Goal: Information Seeking & Learning: Understand process/instructions

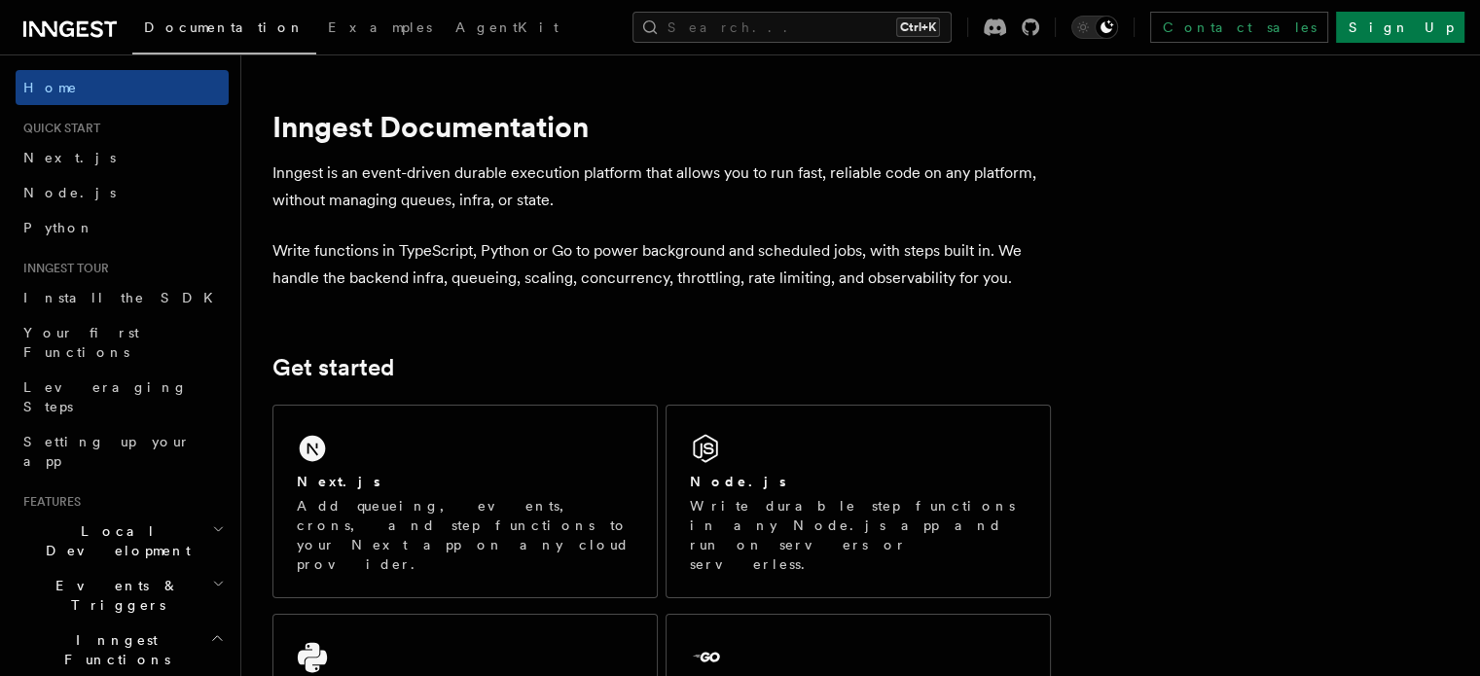
click at [478, 488] on div "Next.js" at bounding box center [465, 482] width 337 height 20
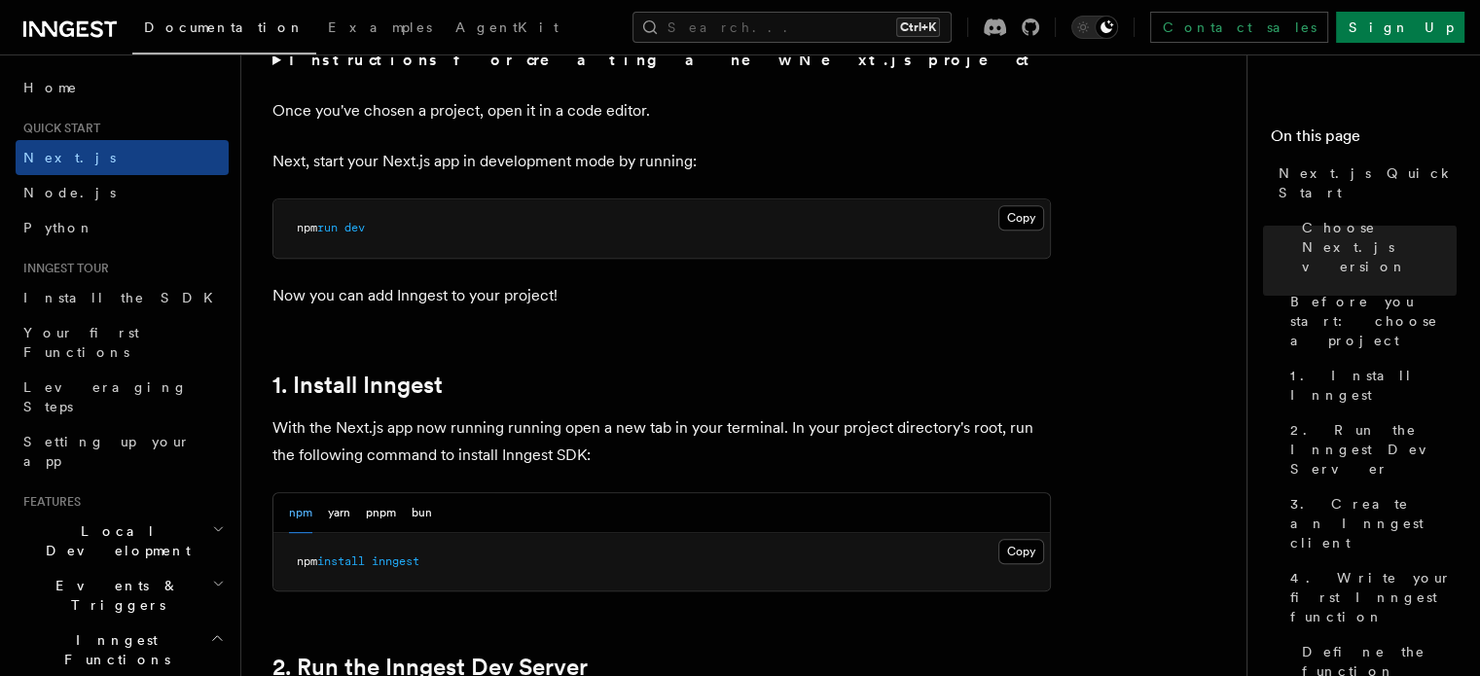
scroll to position [802, 0]
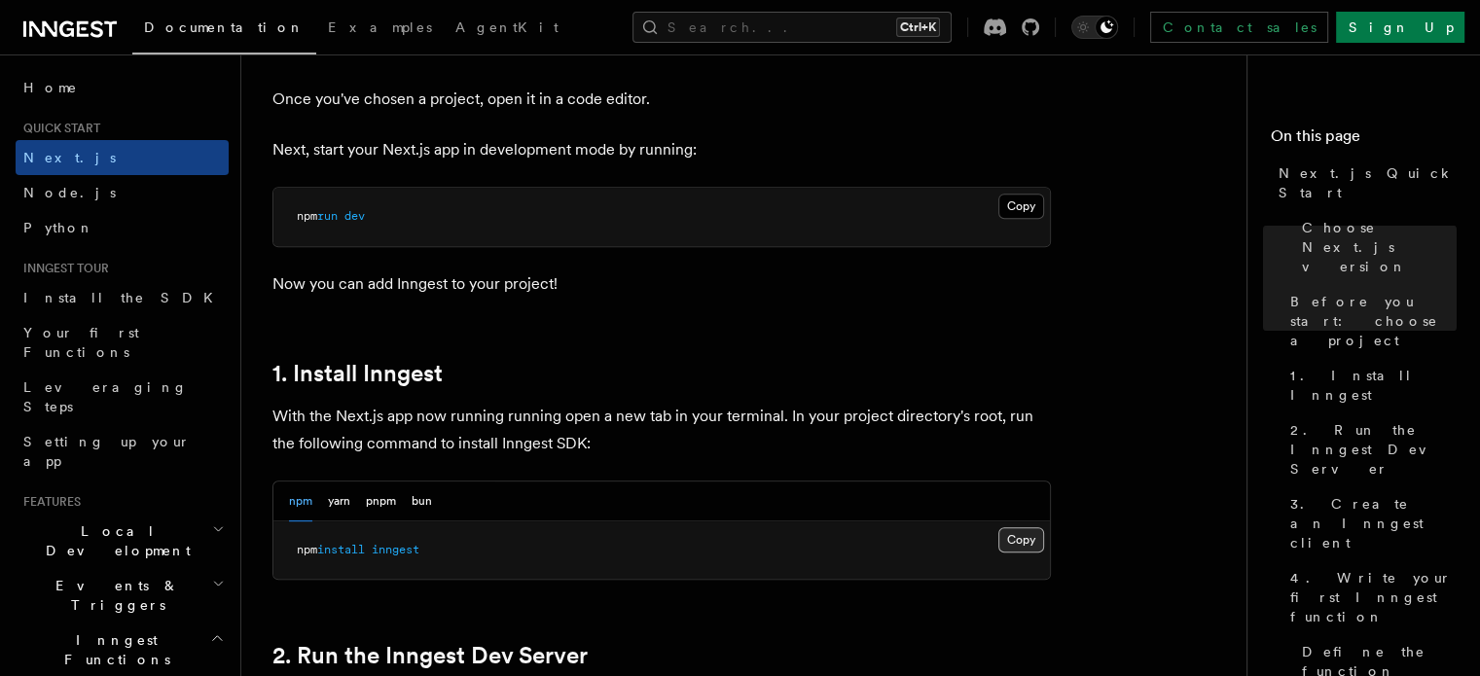
click at [1015, 532] on button "Copy Copied" at bounding box center [1021, 539] width 46 height 25
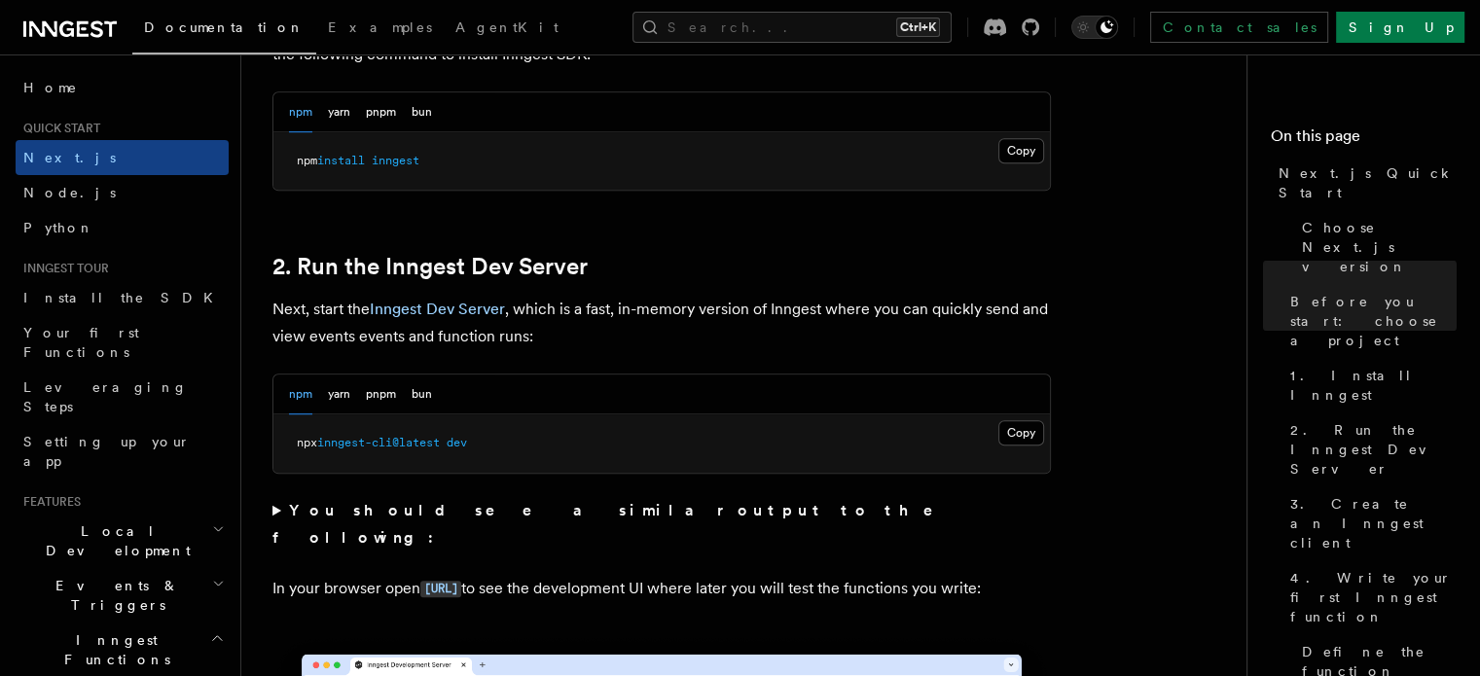
scroll to position [1189, 0]
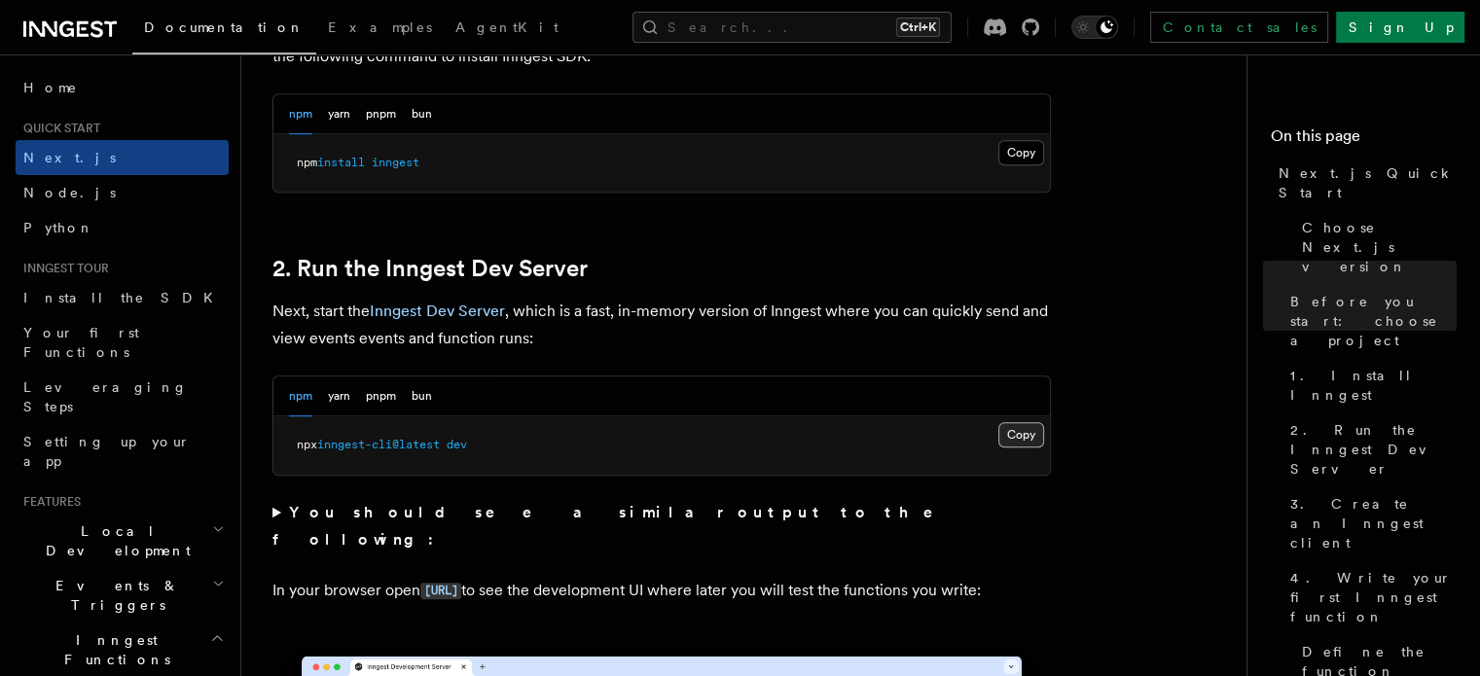
click at [1035, 436] on button "Copy Copied" at bounding box center [1021, 434] width 46 height 25
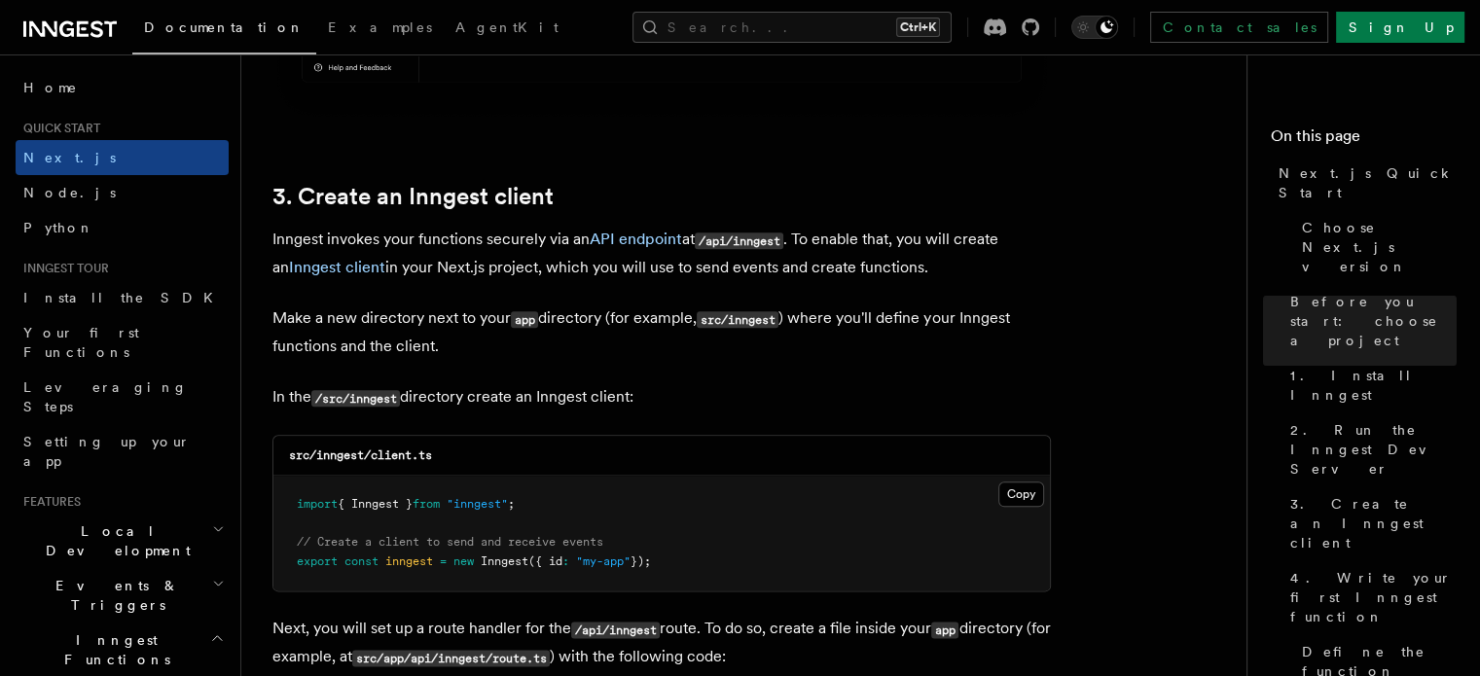
scroll to position [2206, 0]
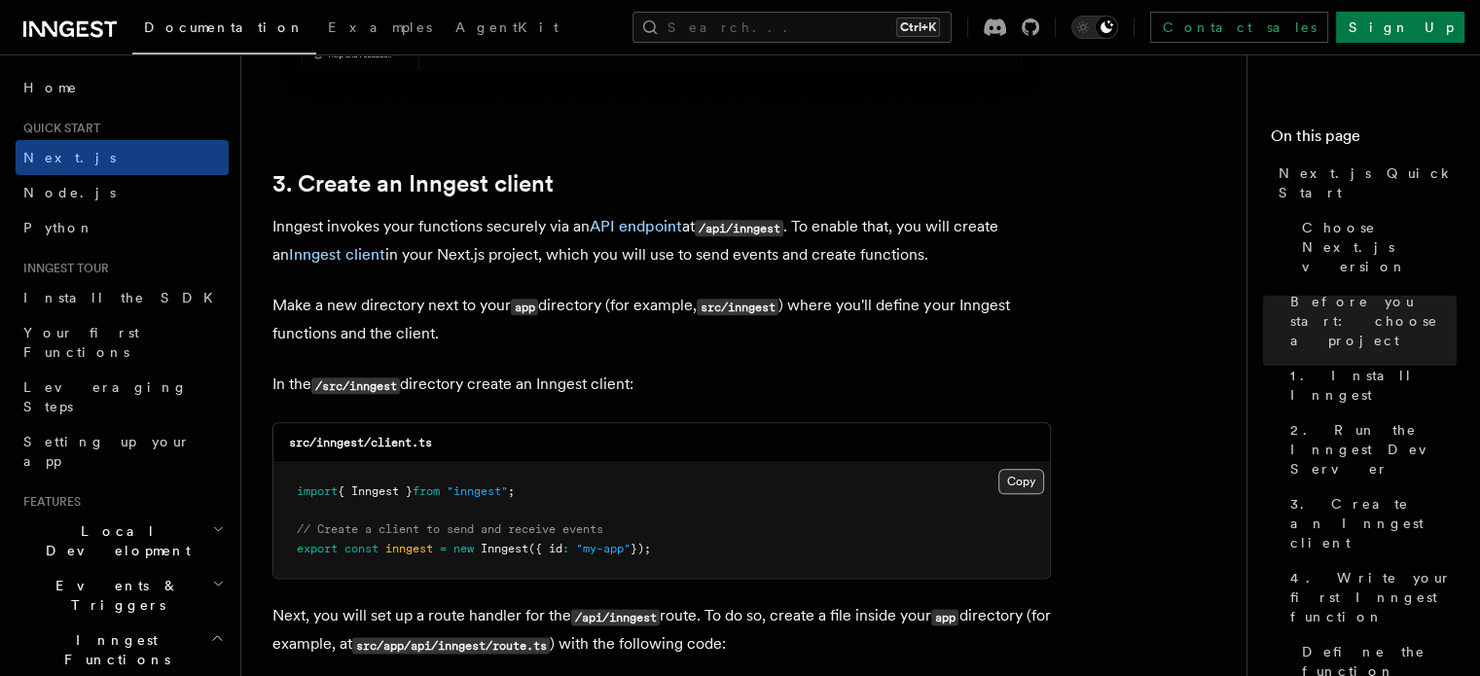
click at [1016, 485] on button "Copy Copied" at bounding box center [1021, 481] width 46 height 25
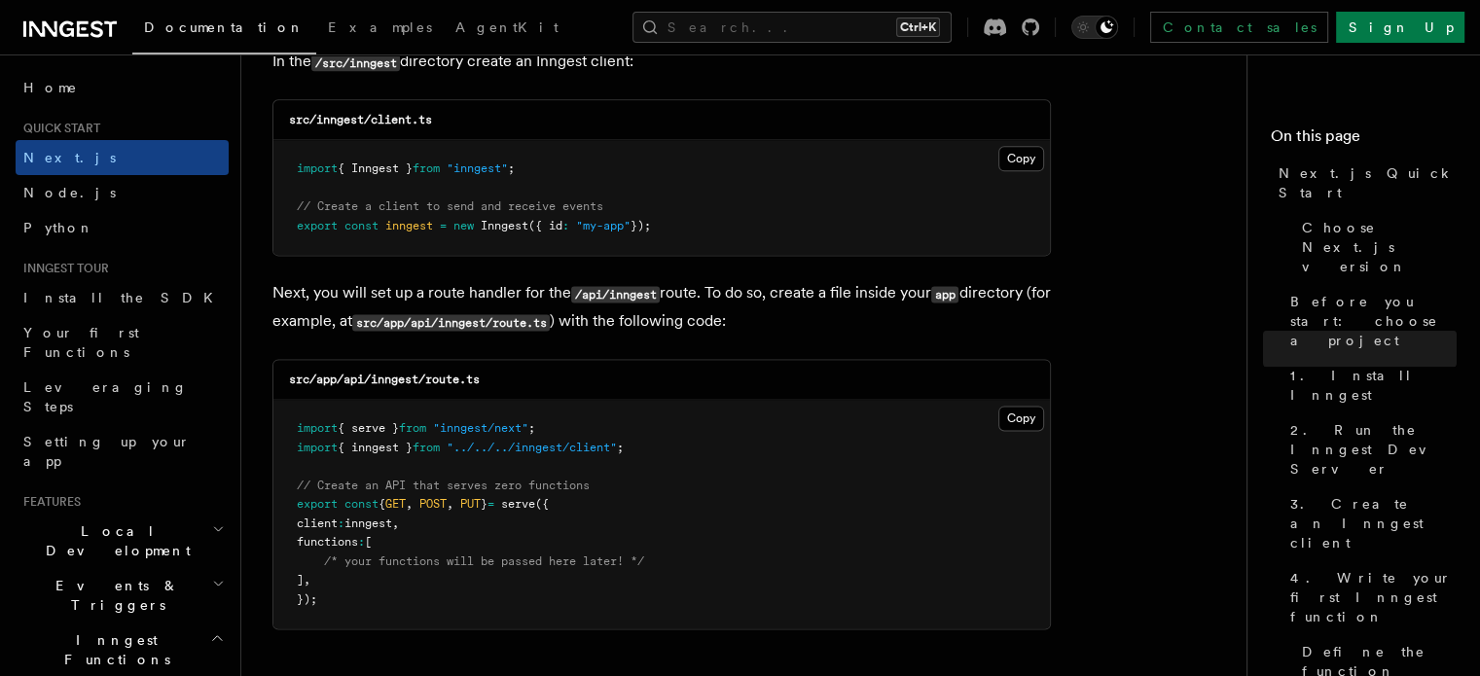
scroll to position [2560, 0]
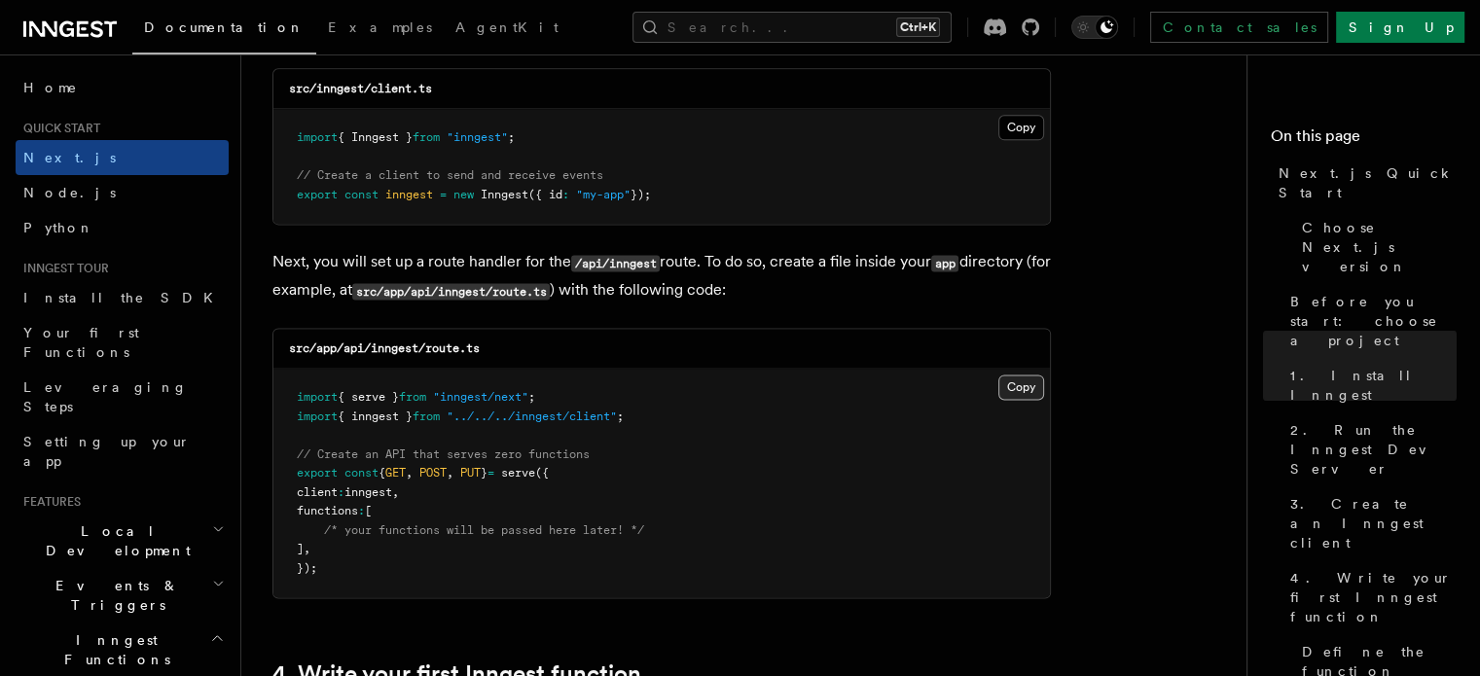
click at [1000, 387] on button "Copy Copied" at bounding box center [1021, 387] width 46 height 25
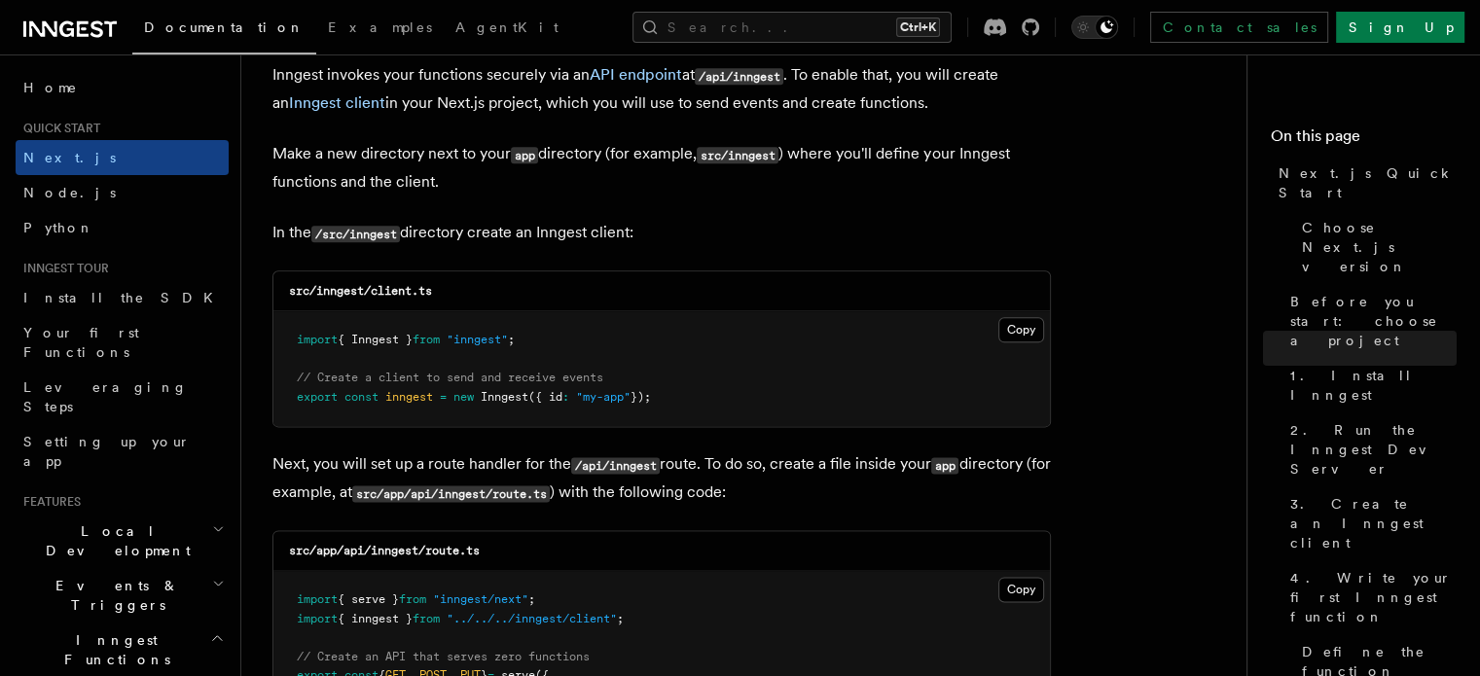
scroll to position [2356, 0]
click at [1020, 322] on button "Copy Copied" at bounding box center [1021, 330] width 46 height 25
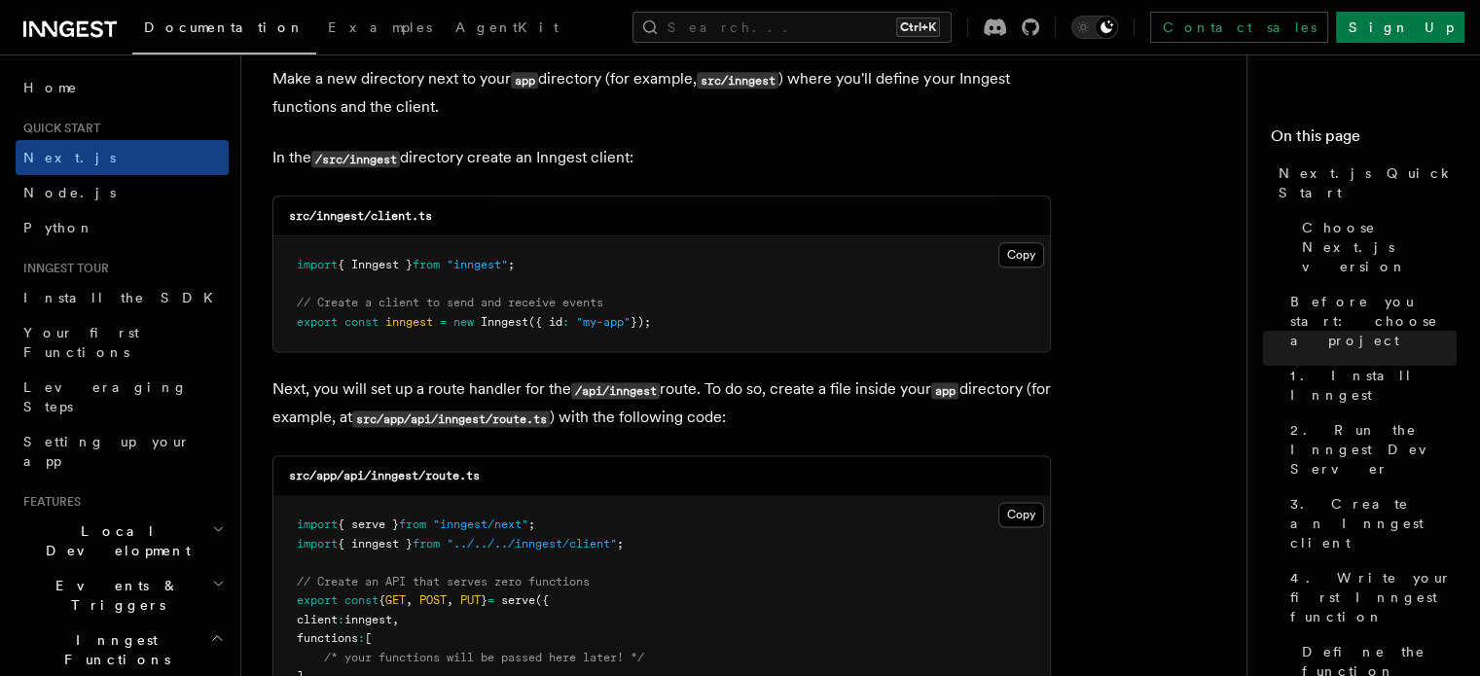
scroll to position [2434, 0]
click at [998, 515] on button "Copy Copied" at bounding box center [1021, 512] width 46 height 25
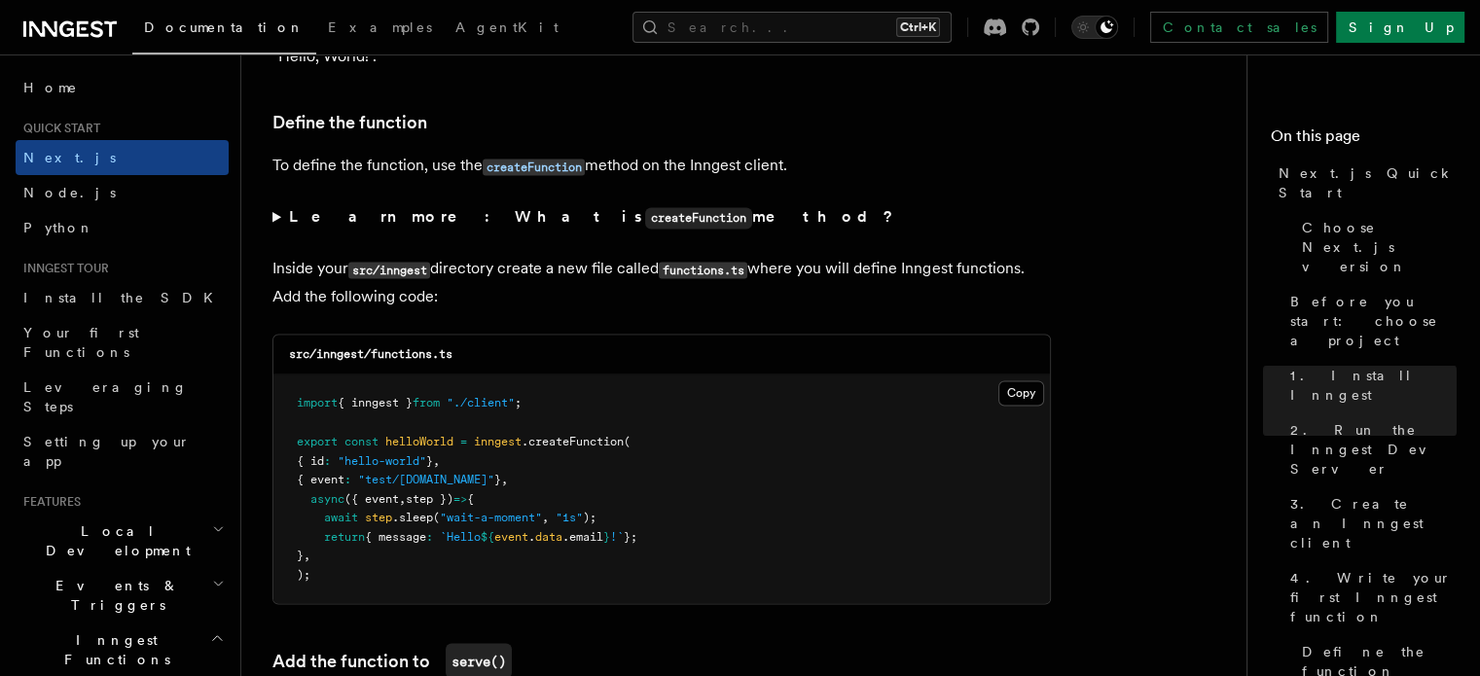
scroll to position [3280, 0]
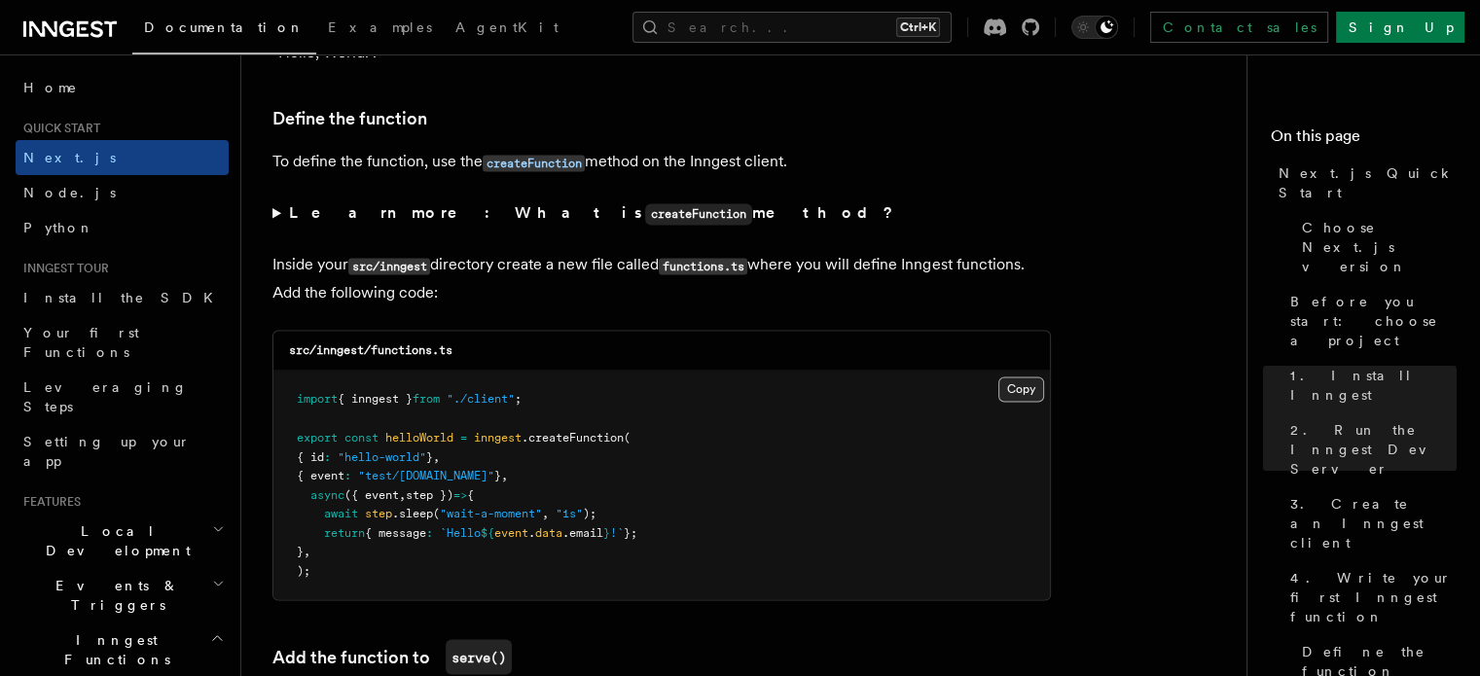
click at [1032, 382] on button "Copy Copied" at bounding box center [1021, 389] width 46 height 25
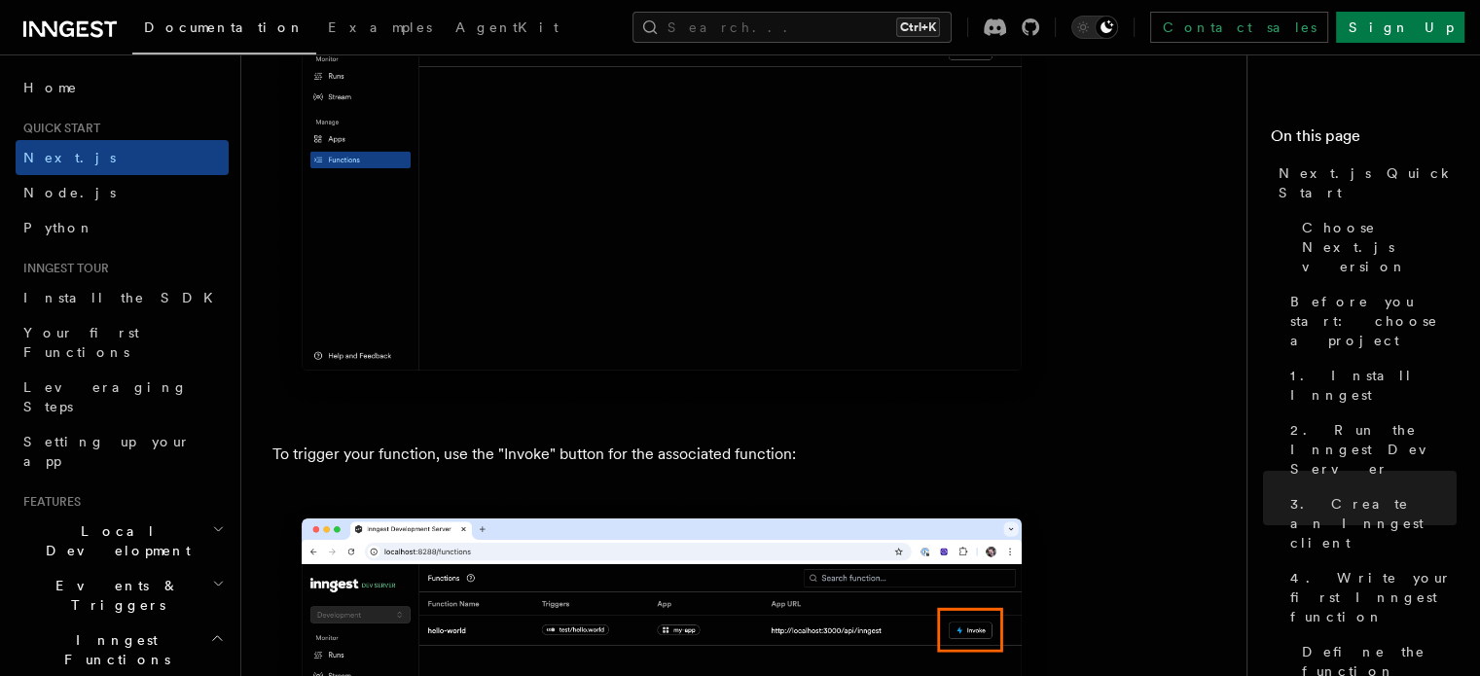
scroll to position [4992, 0]
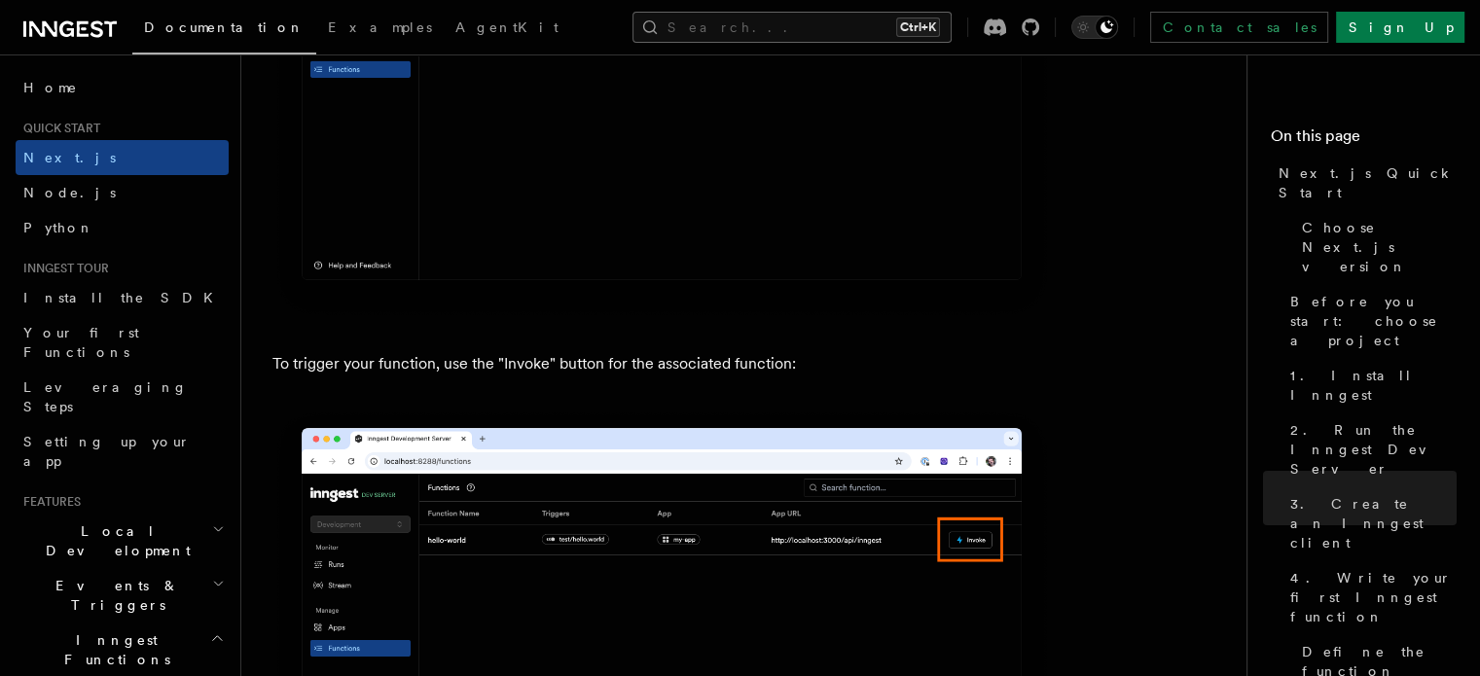
click at [764, 24] on button "Search... Ctrl+K" at bounding box center [791, 27] width 319 height 31
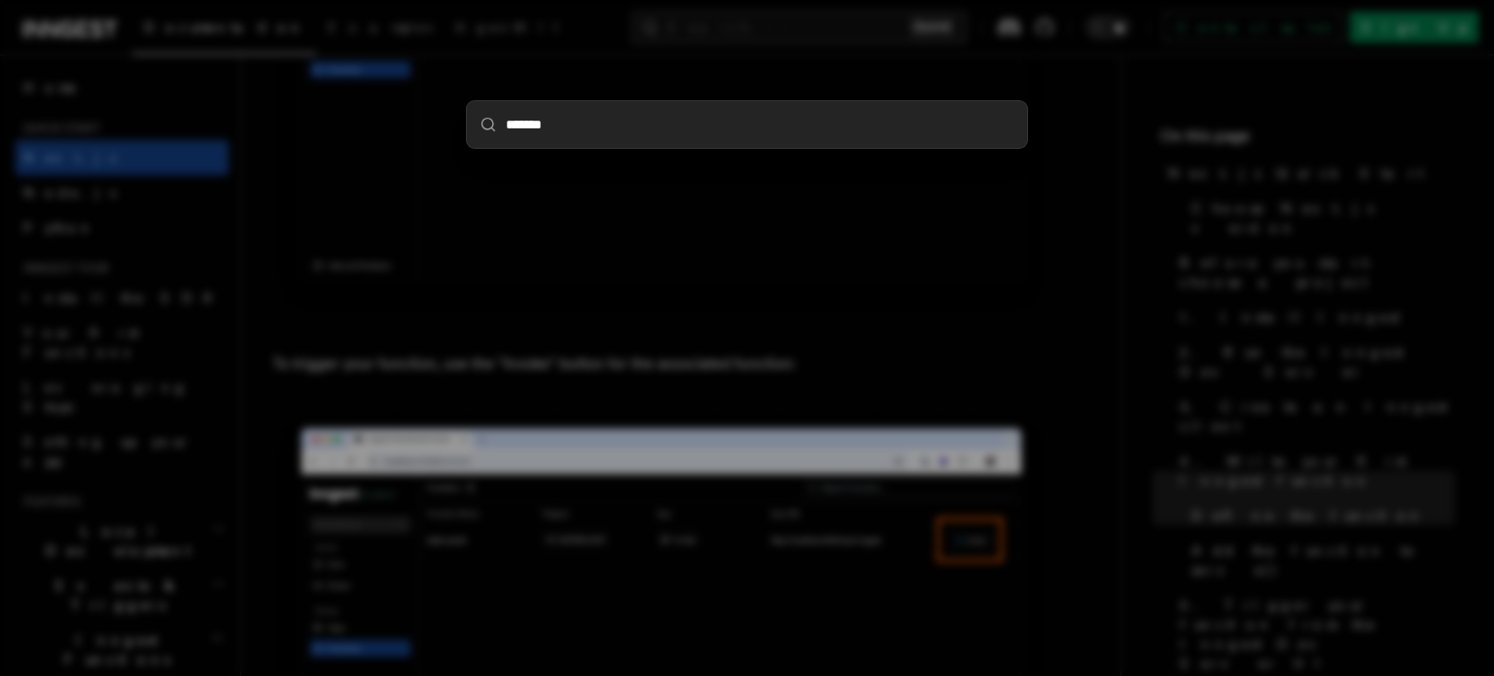
type input "********"
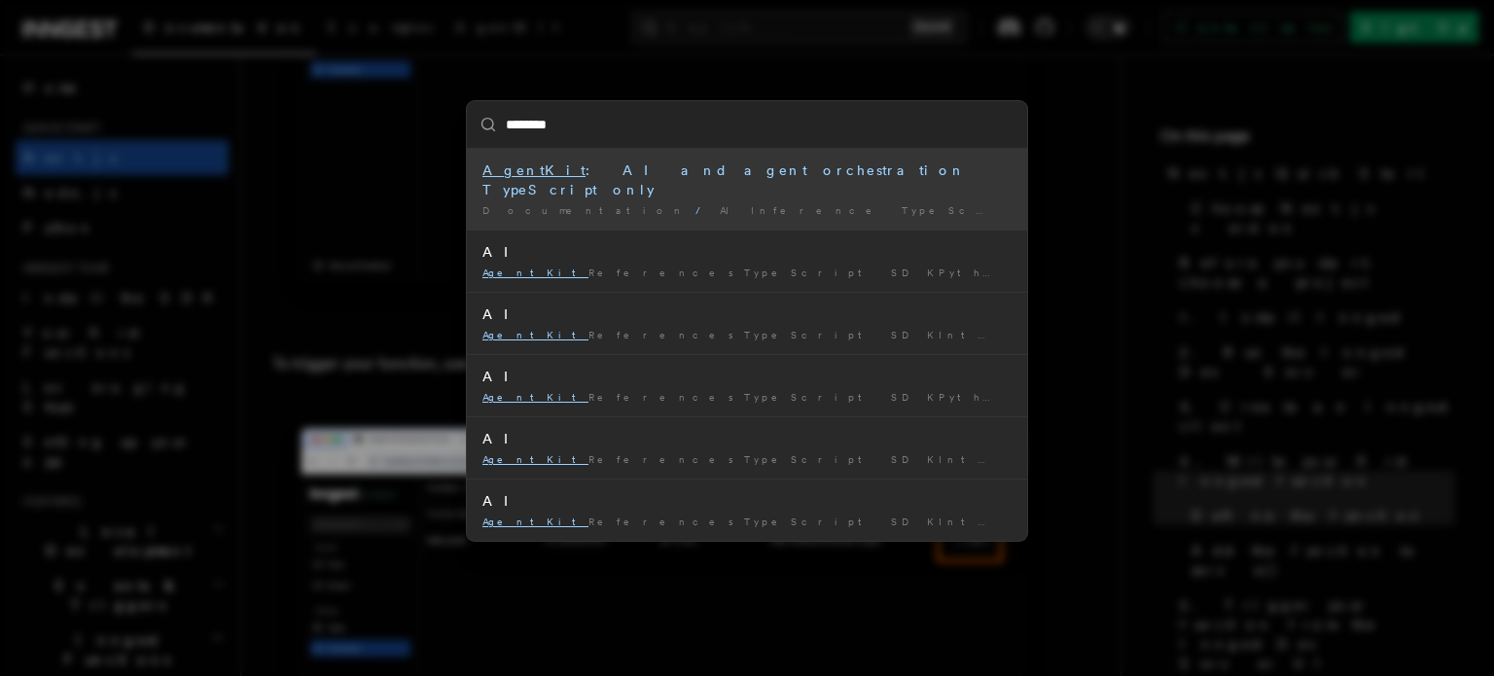
click at [659, 165] on div "AgentKit : AI and agent orchestration TypeScript only" at bounding box center [747, 180] width 529 height 39
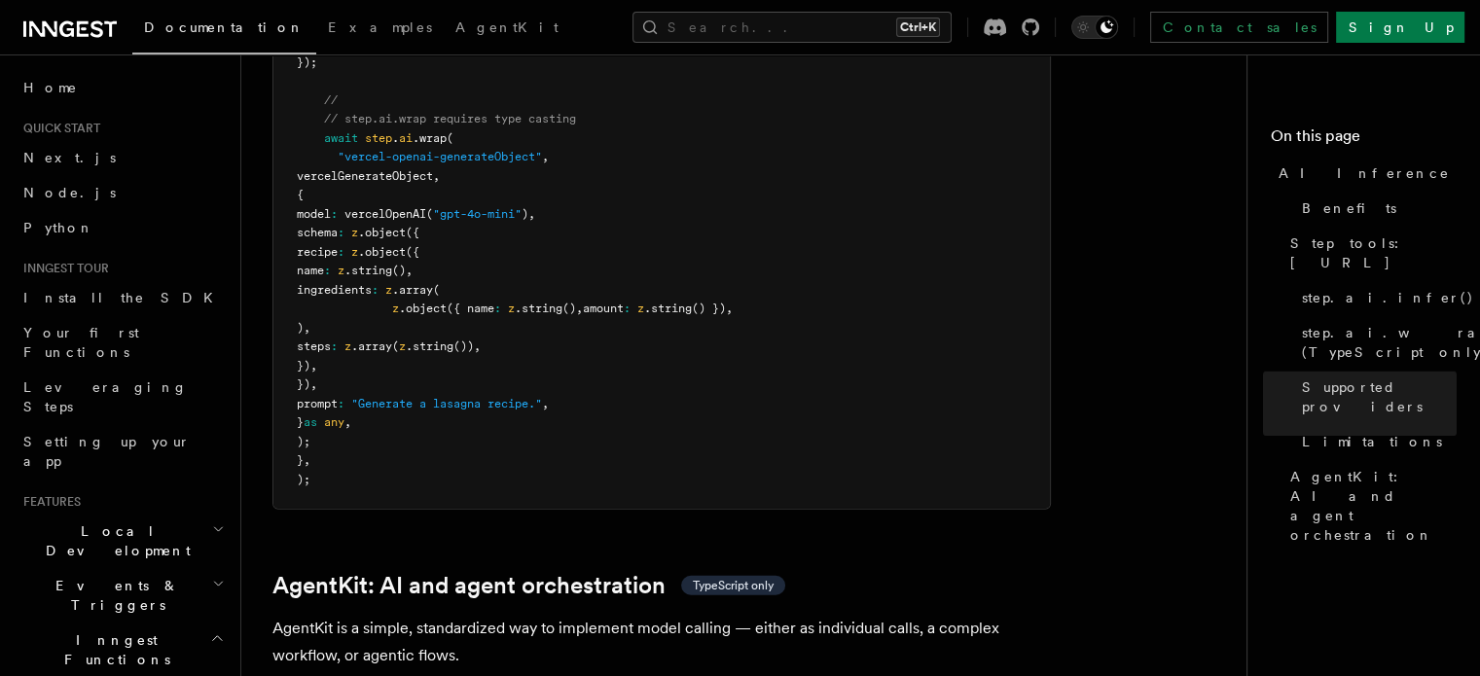
scroll to position [5221, 0]
